Goal: Transaction & Acquisition: Purchase product/service

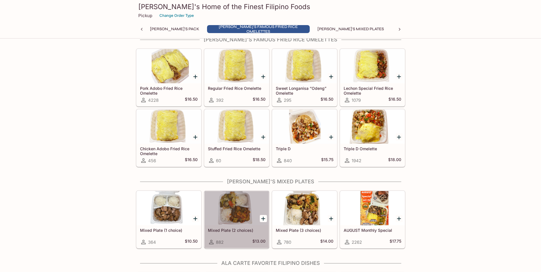
click at [234, 220] on div at bounding box center [236, 208] width 64 height 34
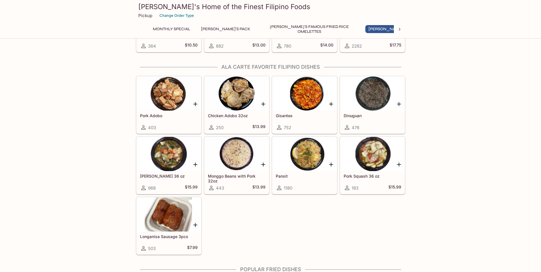
click at [179, 165] on div at bounding box center [169, 154] width 64 height 34
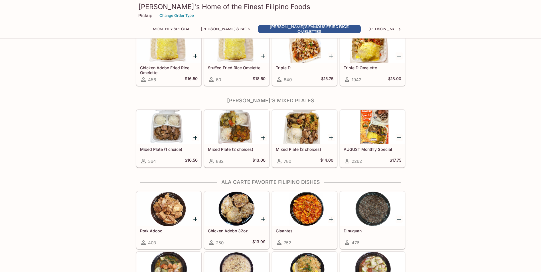
scroll to position [284, 0]
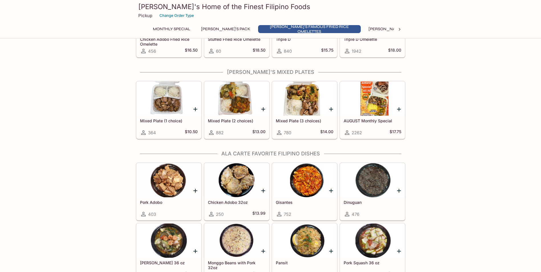
click at [234, 111] on div at bounding box center [236, 99] width 64 height 34
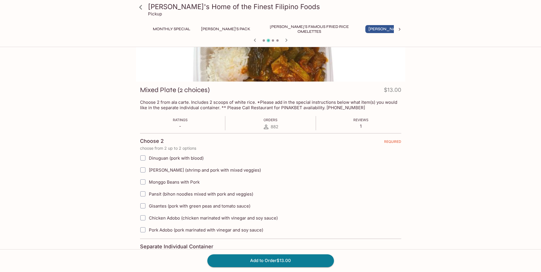
scroll to position [57, 0]
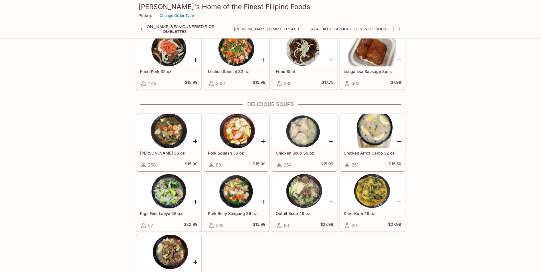
scroll to position [626, 0]
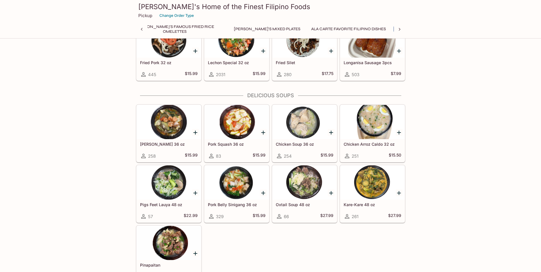
click at [242, 56] on div at bounding box center [236, 40] width 64 height 34
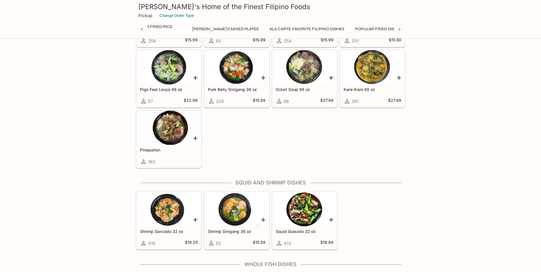
scroll to position [0, 182]
click at [247, 73] on div at bounding box center [236, 67] width 64 height 34
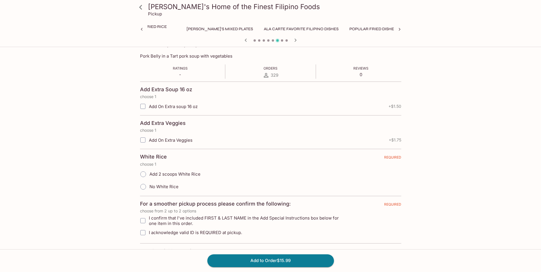
scroll to position [114, 0]
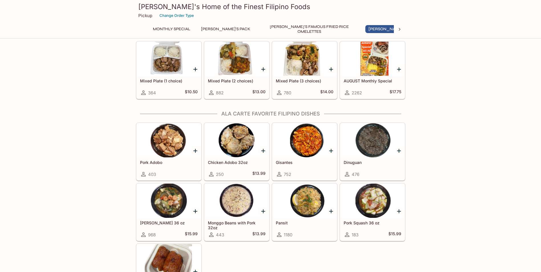
scroll to position [314, 0]
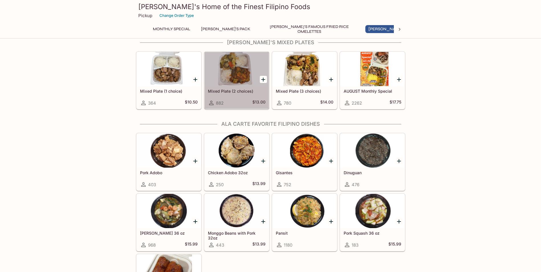
click at [253, 64] on div at bounding box center [236, 69] width 64 height 34
